Goal: Task Accomplishment & Management: Use online tool/utility

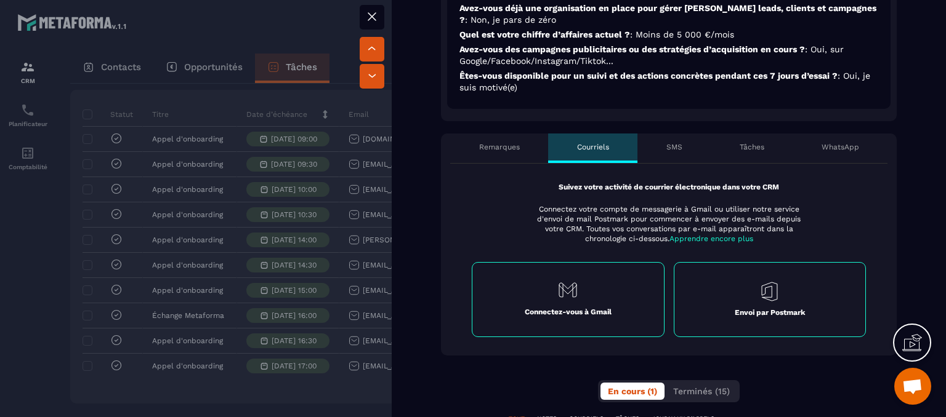
scroll to position [554, 0]
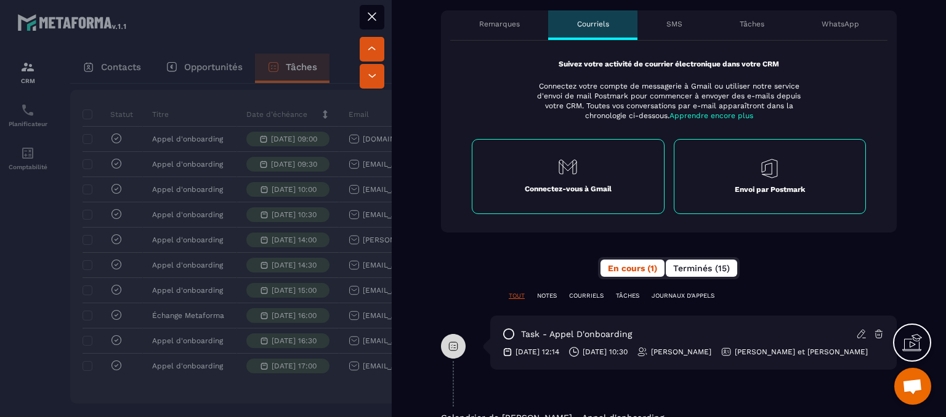
click at [694, 270] on span "Terminés (15)" at bounding box center [701, 269] width 57 height 10
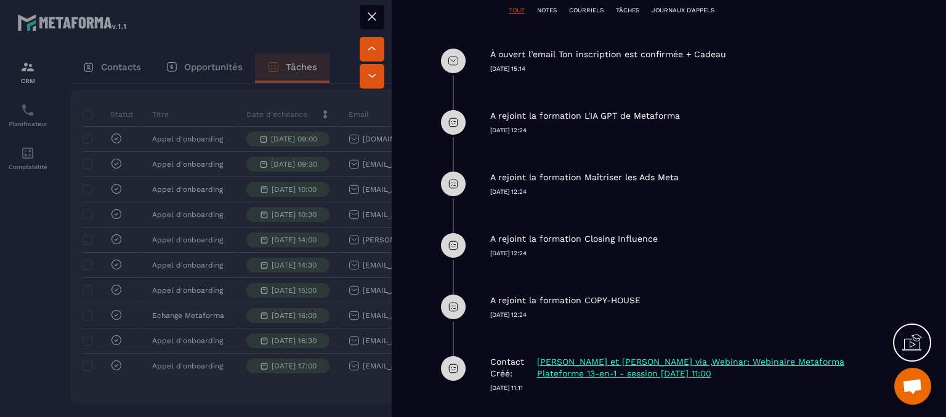
scroll to position [924, 0]
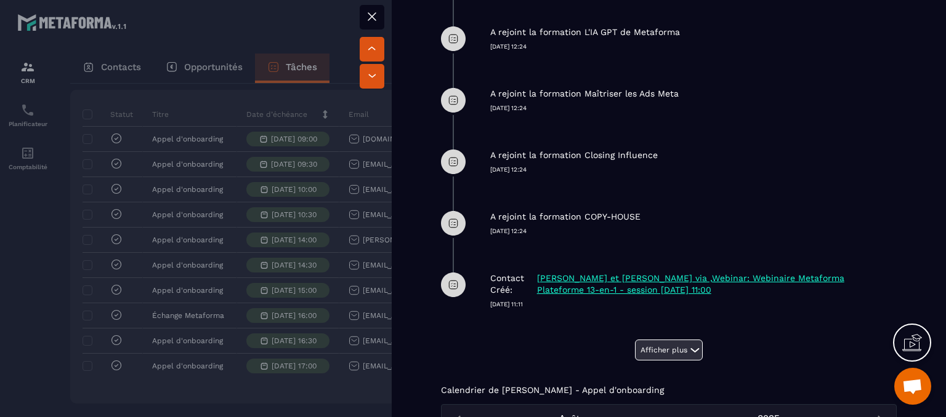
click at [687, 345] on icon at bounding box center [694, 350] width 15 height 15
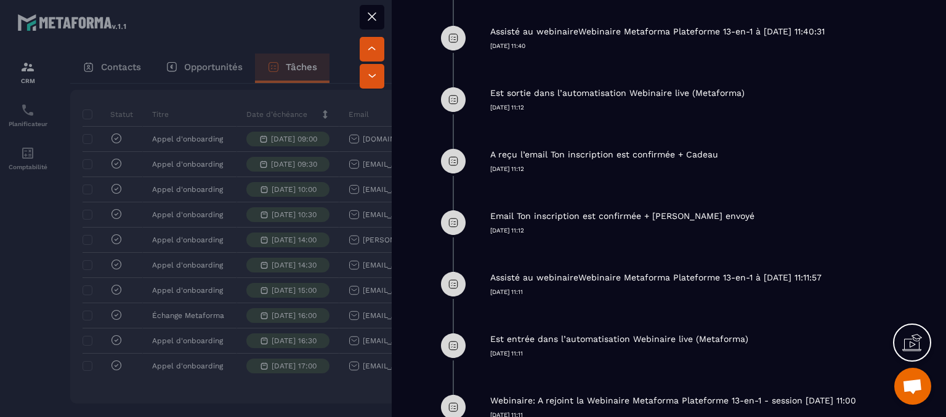
scroll to position [1354, 0]
click at [371, 11] on icon at bounding box center [371, 16] width 15 height 15
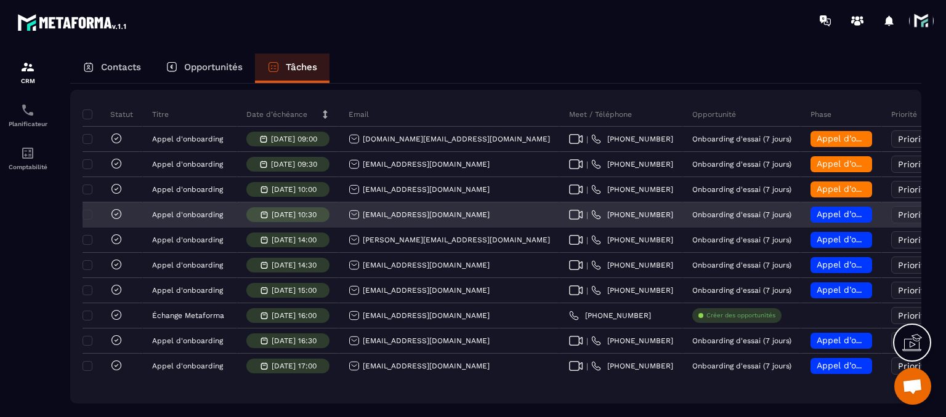
click at [591, 220] on link "[PHONE_NUMBER]" at bounding box center [632, 215] width 82 height 10
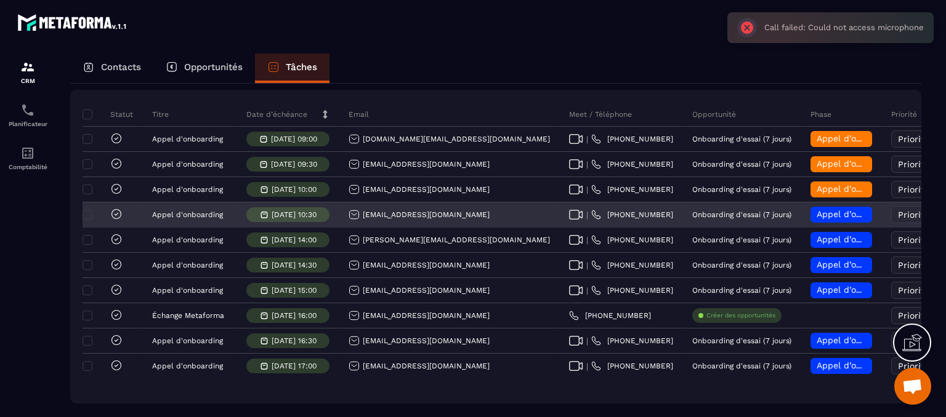
click at [816, 219] on span "Appel d’onboarding planifié" at bounding box center [874, 214] width 116 height 10
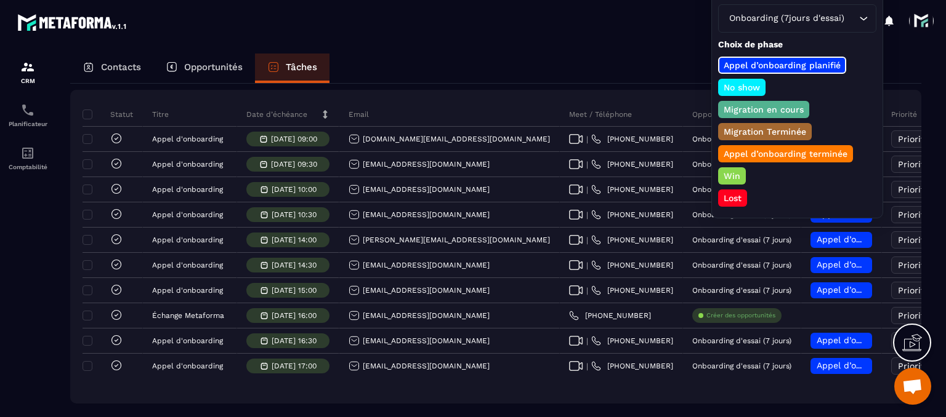
click at [587, 18] on div at bounding box center [545, 20] width 801 height 41
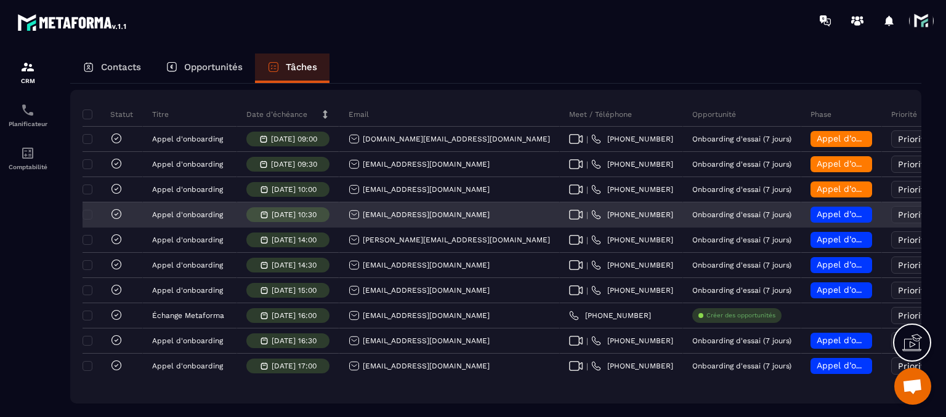
click at [377, 220] on div "[EMAIL_ADDRESS][DOMAIN_NAME]" at bounding box center [418, 214] width 141 height 11
